Goal: Information Seeking & Learning: Learn about a topic

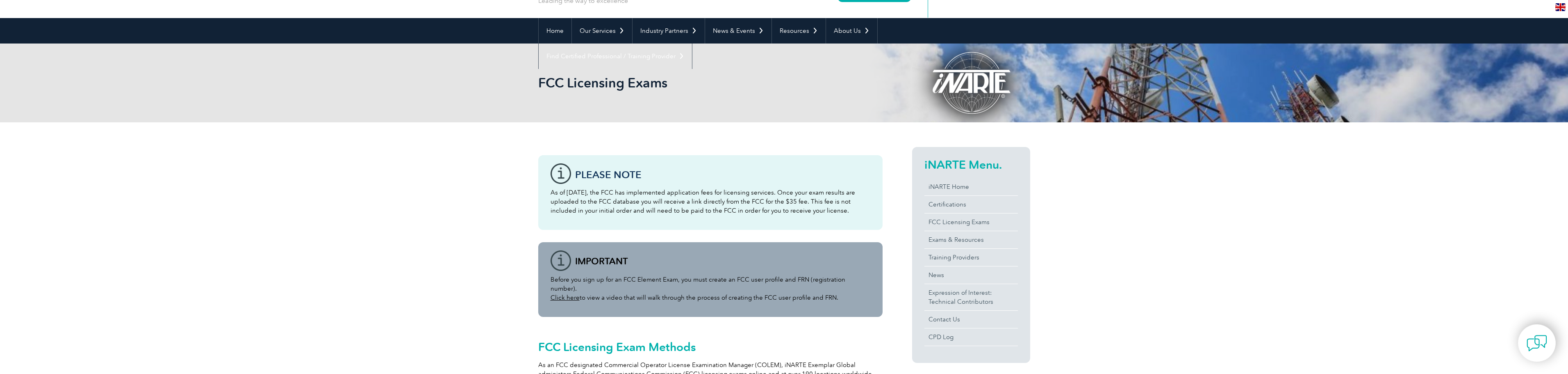
scroll to position [82, 0]
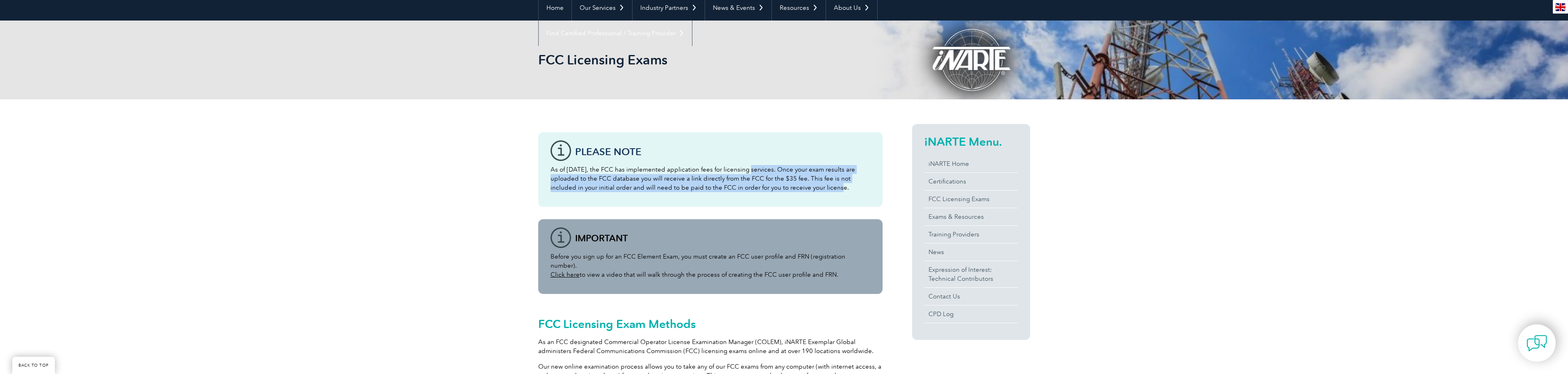
drag, startPoint x: 742, startPoint y: 169, endPoint x: 789, endPoint y: 192, distance: 52.3
click at [789, 192] on p "As of [DATE], the FCC has implemented application fees for licensing services. …" at bounding box center [710, 178] width 320 height 27
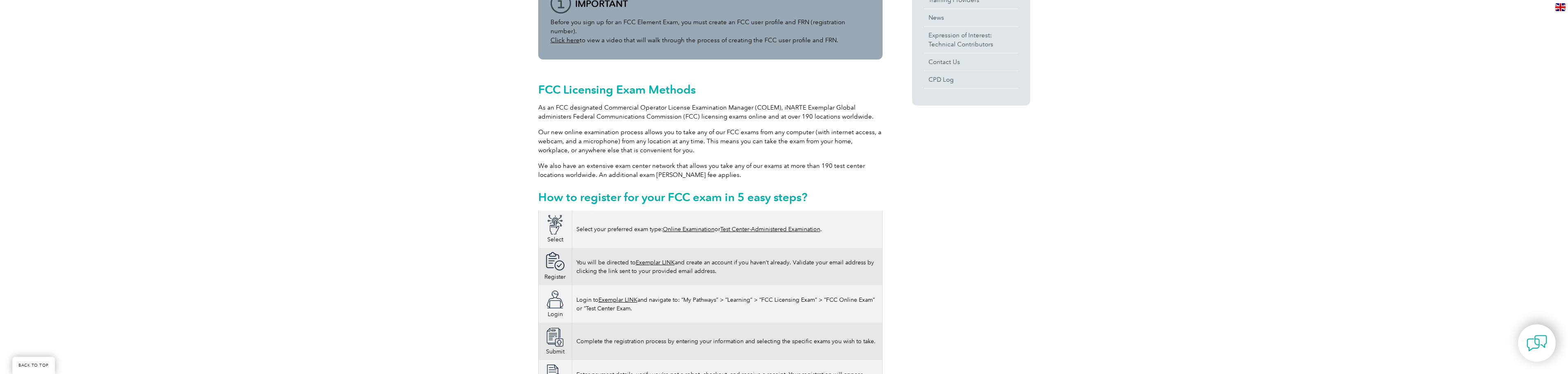
scroll to position [328, 0]
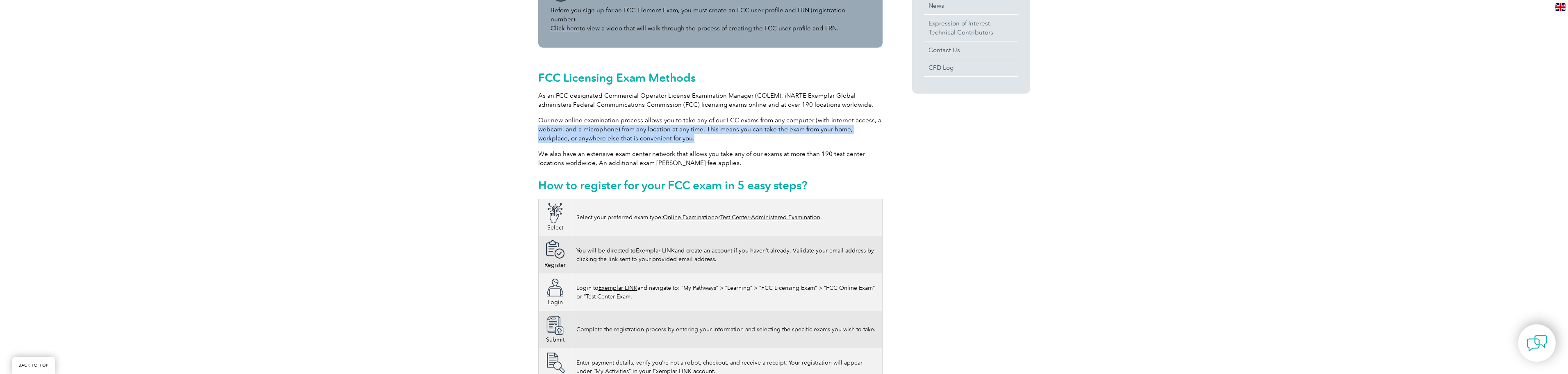
drag, startPoint x: 539, startPoint y: 120, endPoint x: 696, endPoint y: 132, distance: 157.5
click at [696, 132] on p "Our new online examination process allows you to take any of our FCC exams from…" at bounding box center [710, 129] width 345 height 27
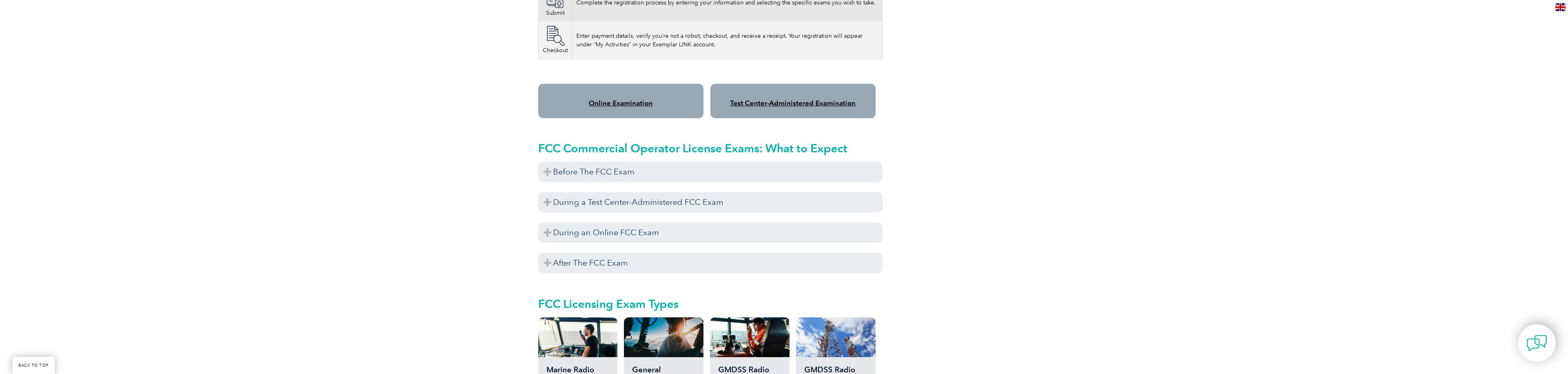
scroll to position [657, 0]
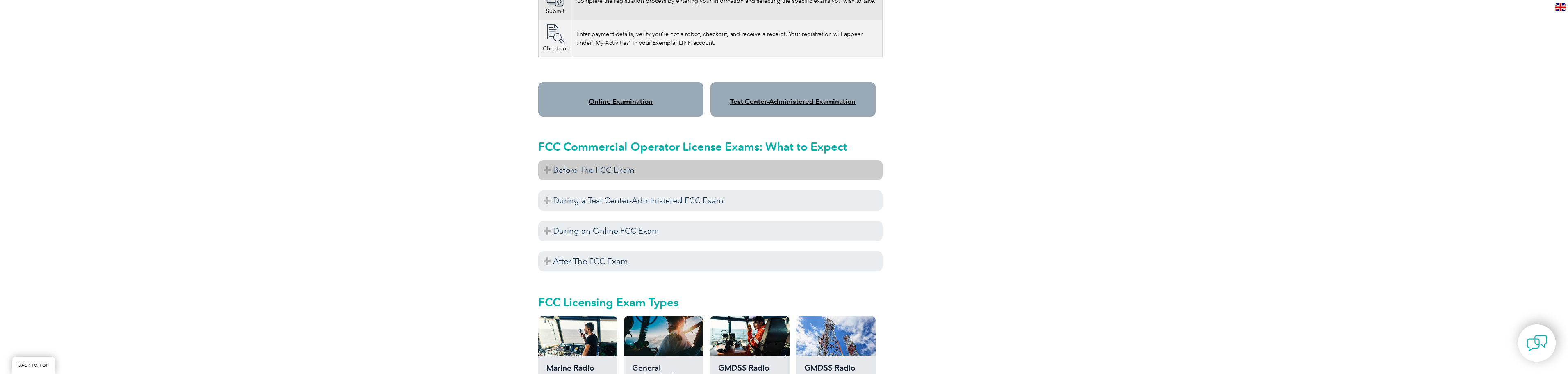
click at [550, 163] on h3 "Before The FCC Exam" at bounding box center [710, 170] width 345 height 20
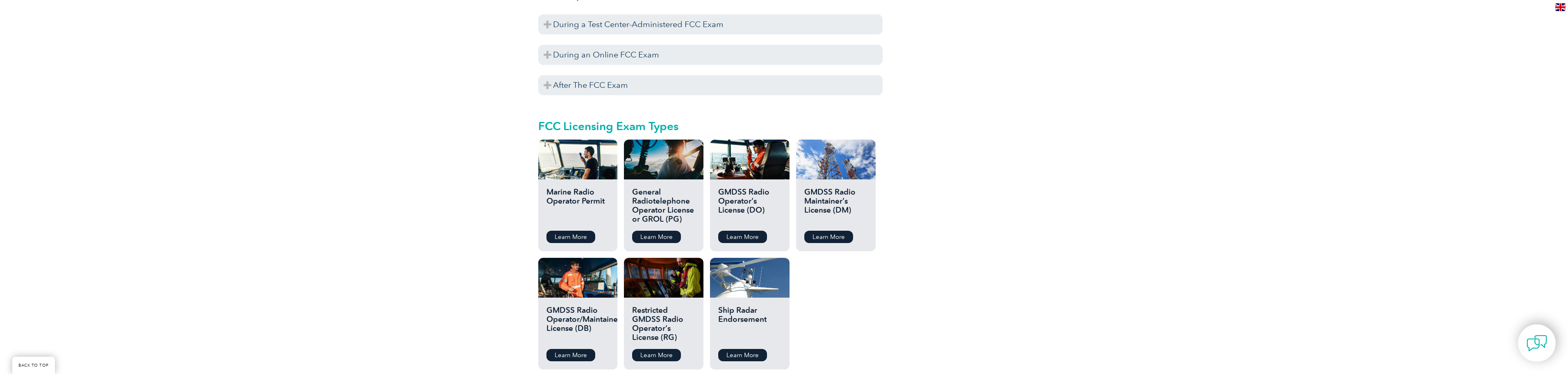
scroll to position [944, 0]
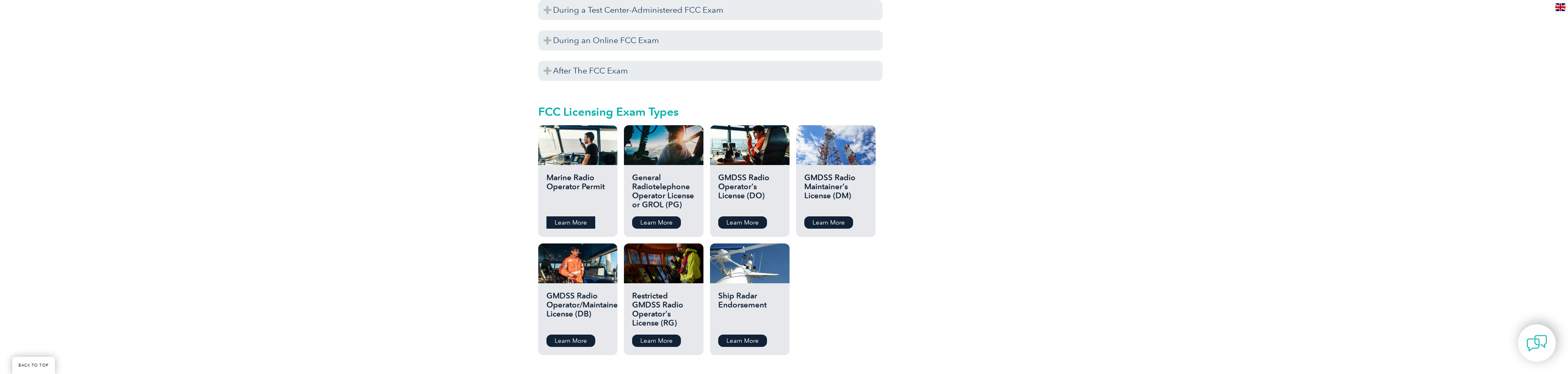
click at [569, 216] on link "Learn More" at bounding box center [571, 222] width 49 height 12
click at [648, 216] on link "Learn More" at bounding box center [656, 222] width 49 height 12
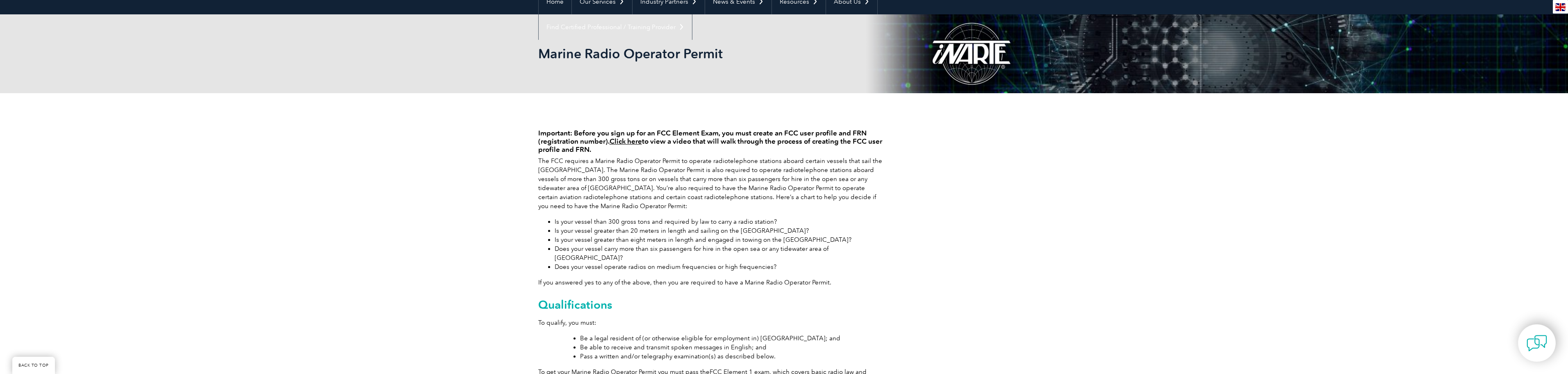
scroll to position [82, 0]
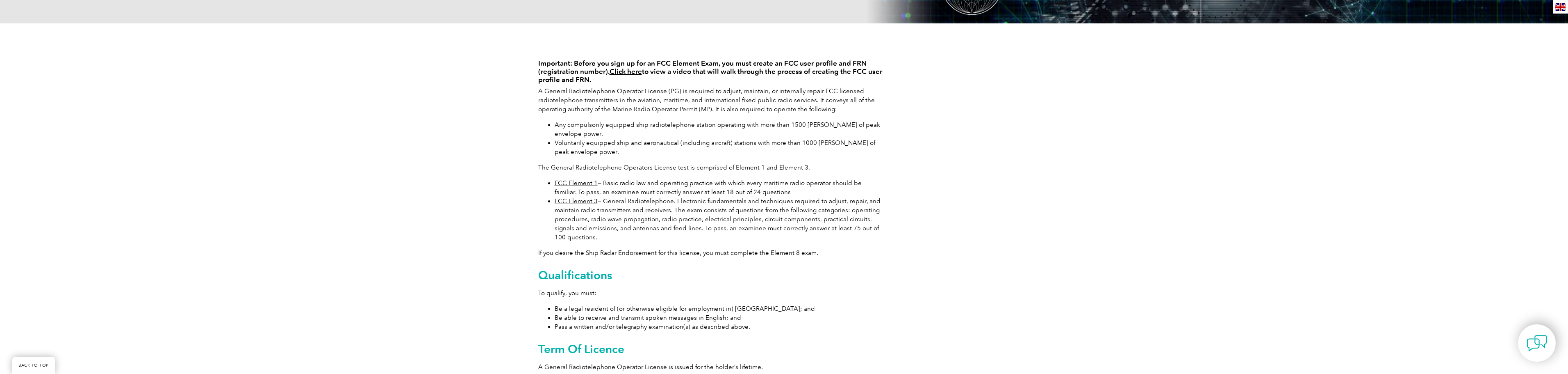
scroll to position [164, 0]
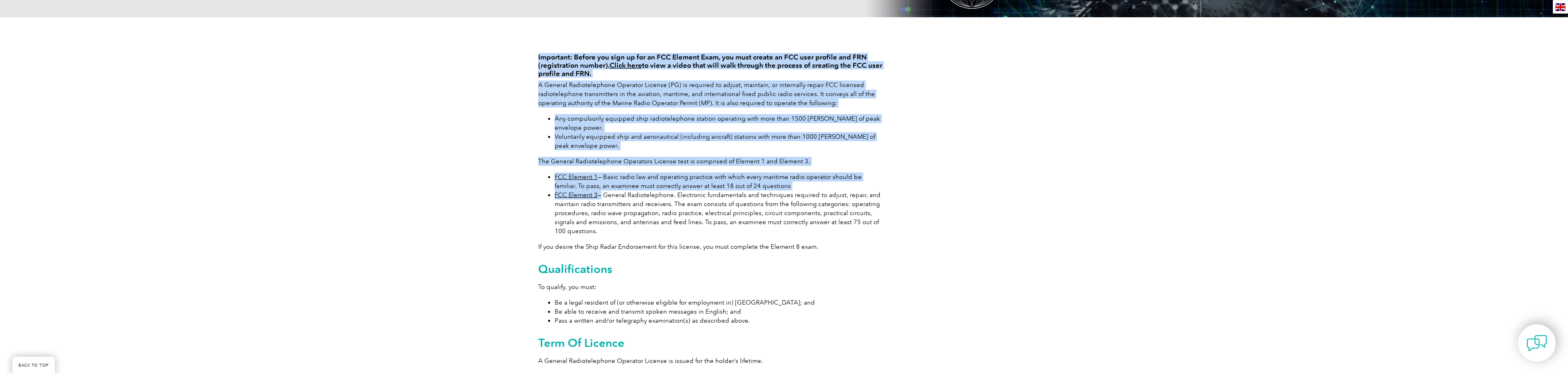
drag, startPoint x: 600, startPoint y: 196, endPoint x: 506, endPoint y: 188, distance: 94.3
click at [502, 189] on div "Important: Before you sign up for an FCC Element Exam, you must create an FCC u…" at bounding box center [784, 208] width 1568 height 383
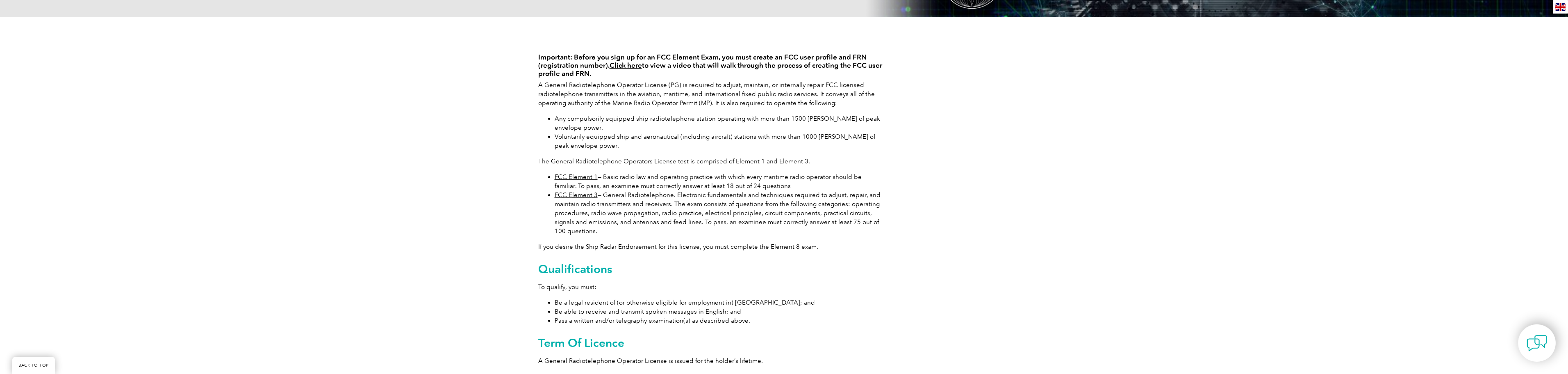
click at [883, 238] on div "Important: Before you sign up for an FCC Element Exam, you must create an FCC u…" at bounding box center [784, 208] width 492 height 383
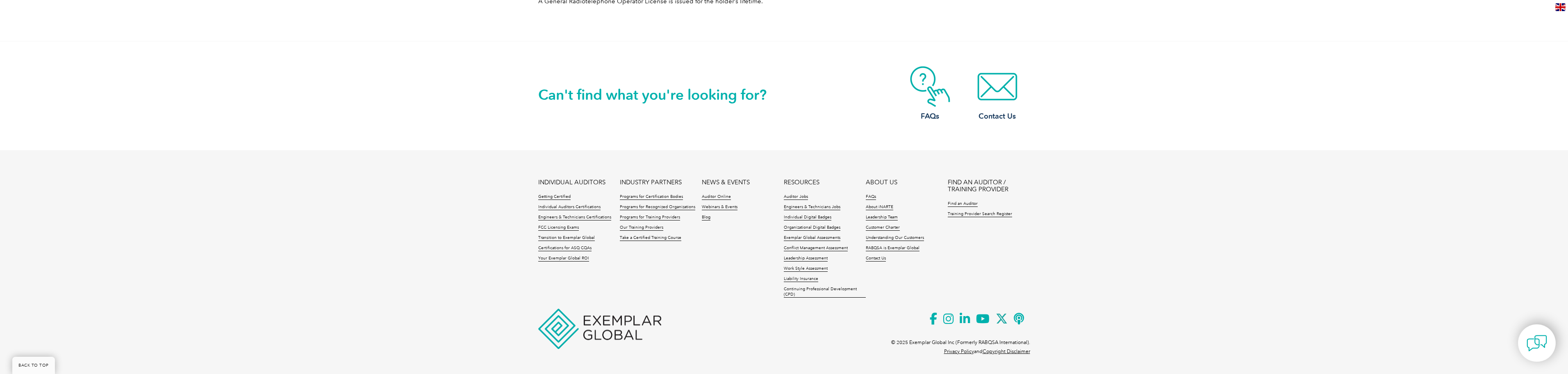
scroll to position [319, 0]
